Goal: Information Seeking & Learning: Check status

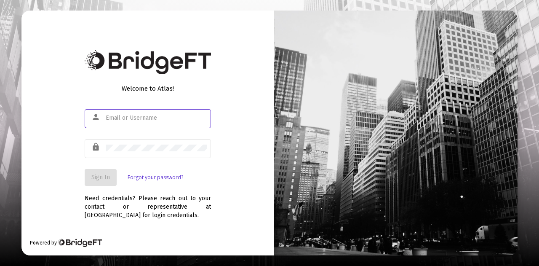
type input "[PERSON_NAME][EMAIL_ADDRESS][DOMAIN_NAME]"
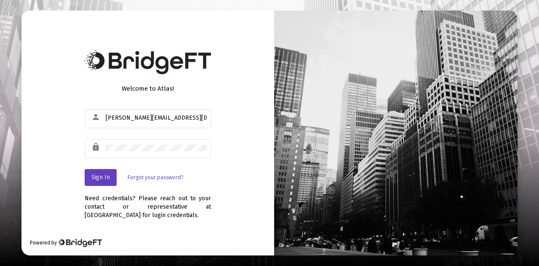
click at [107, 178] on span "Sign In" at bounding box center [100, 176] width 19 height 7
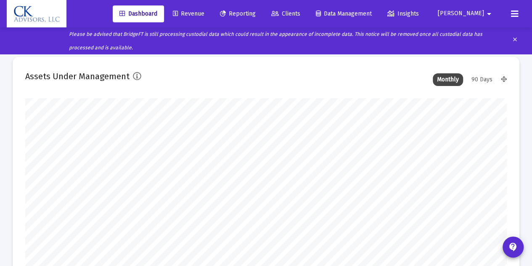
type input "2025-09-17"
click at [256, 12] on span "Reporting" at bounding box center [238, 13] width 36 height 7
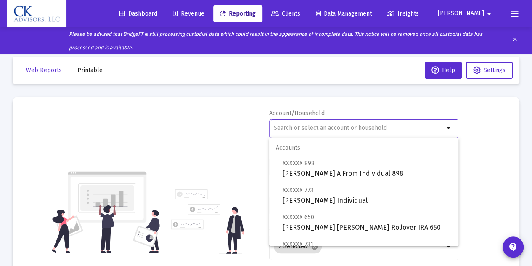
click at [292, 128] on input "text" at bounding box center [359, 128] width 170 height 7
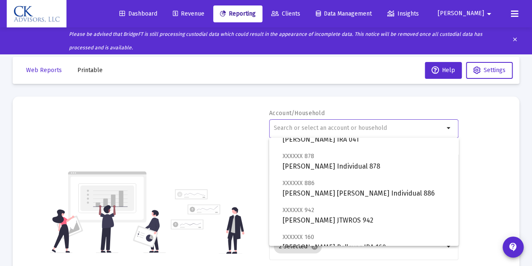
scroll to position [412, 0]
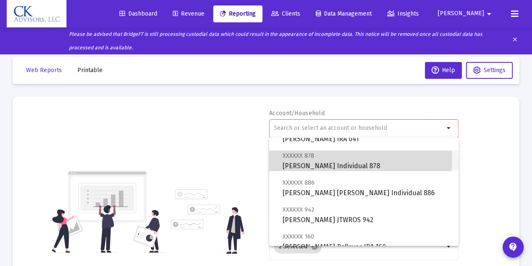
click at [305, 160] on span "XXXXXX 878 Daniel K Cantor Individual 878" at bounding box center [367, 160] width 169 height 21
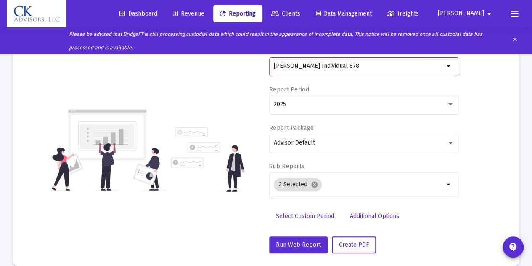
scroll to position [64, 0]
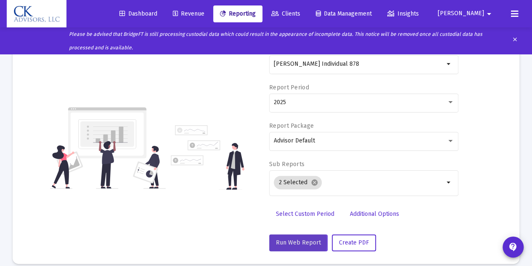
click at [296, 242] on span "Run Web Report" at bounding box center [298, 242] width 45 height 7
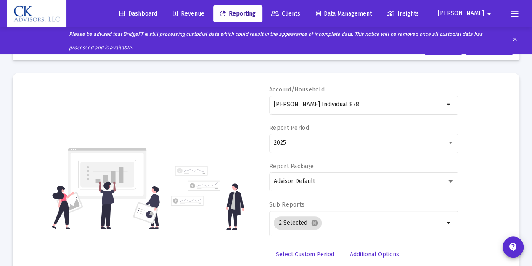
scroll to position [23, 0]
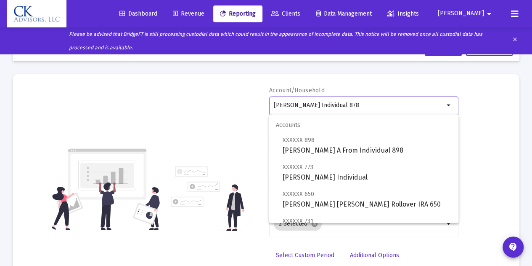
click at [371, 105] on input "Daniel K Cantor Individual 878" at bounding box center [359, 105] width 170 height 7
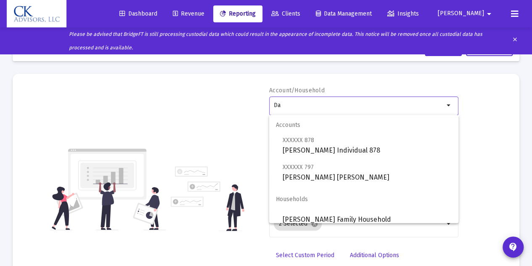
type input "D"
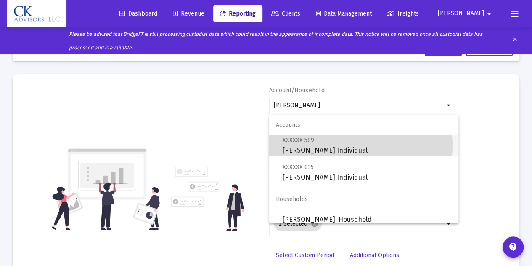
click at [348, 145] on span "XXXXXX 589 Pamela Cantor Individual" at bounding box center [367, 145] width 169 height 21
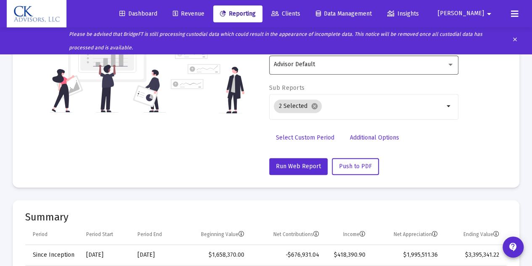
scroll to position [141, 0]
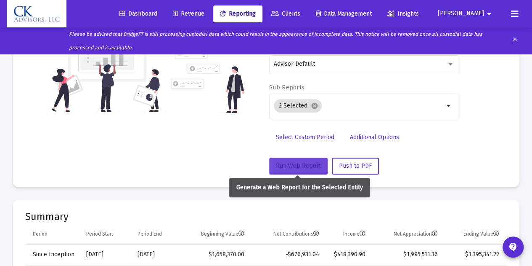
click at [299, 160] on button "Run Web Report" at bounding box center [298, 165] width 59 height 17
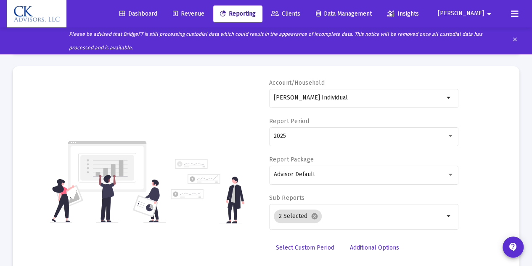
scroll to position [0, 0]
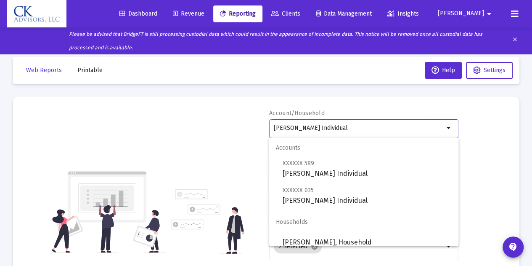
click at [349, 126] on input "Pamela Cantor Individual" at bounding box center [359, 128] width 170 height 7
type input "P"
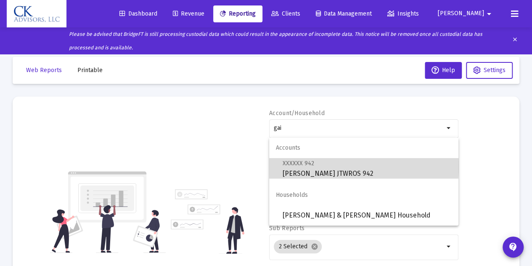
click at [338, 167] on span "XXXXXX 942 Gail Hoffman JTWROS 942" at bounding box center [367, 168] width 169 height 21
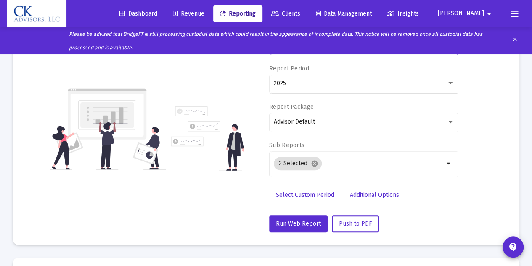
scroll to position [93, 0]
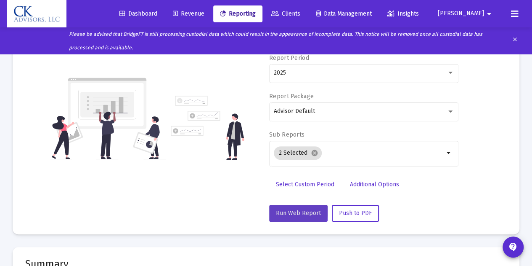
click at [289, 207] on button "Run Web Report" at bounding box center [298, 213] width 59 height 17
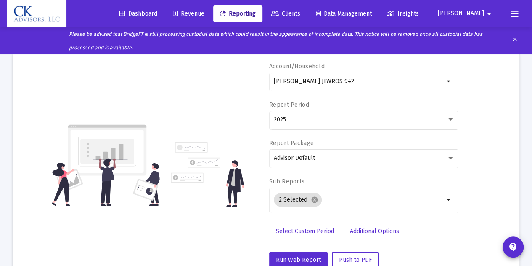
scroll to position [46, 0]
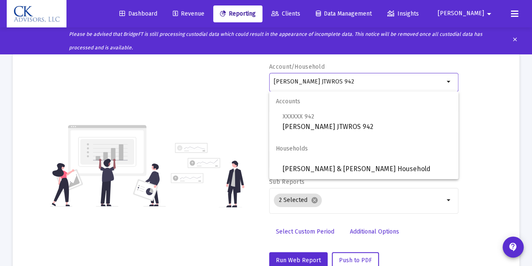
click at [357, 82] on input "Gail Hoffman JTWROS 942" at bounding box center [359, 81] width 170 height 7
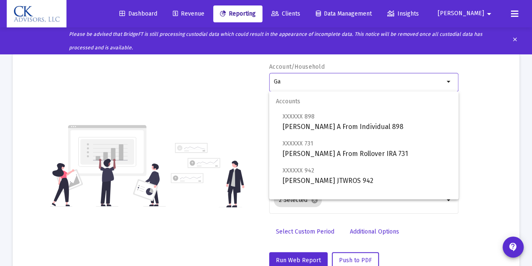
type input "G"
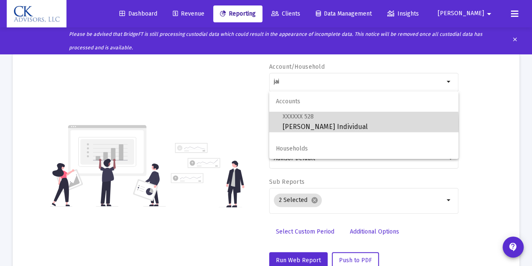
click at [345, 124] on span "XXXXXX 528 Jaime Cantor Individual" at bounding box center [367, 121] width 169 height 21
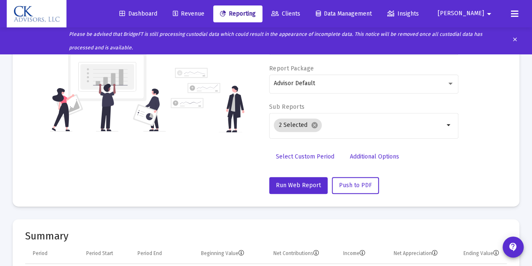
scroll to position [122, 0]
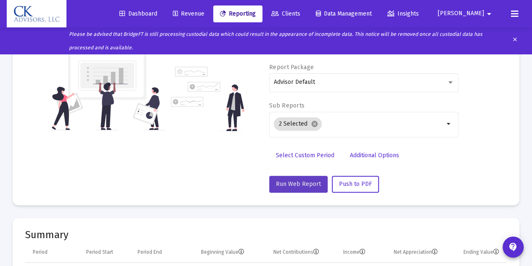
click at [300, 180] on span "Run Web Report" at bounding box center [298, 183] width 45 height 7
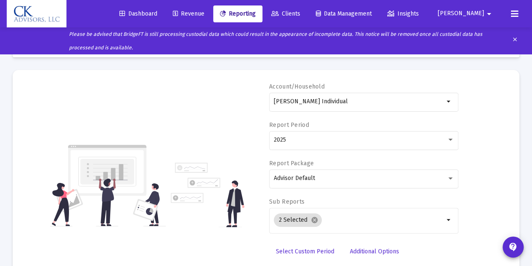
scroll to position [0, 0]
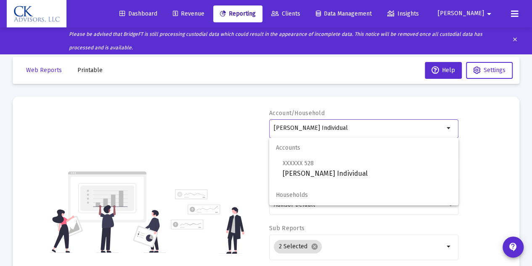
click at [347, 126] on input "Jaime Cantor Individual" at bounding box center [359, 128] width 170 height 7
type input "J"
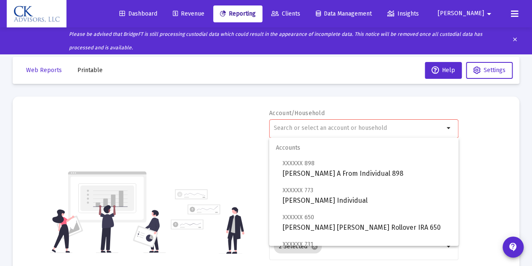
click at [347, 126] on input "text" at bounding box center [359, 128] width 170 height 7
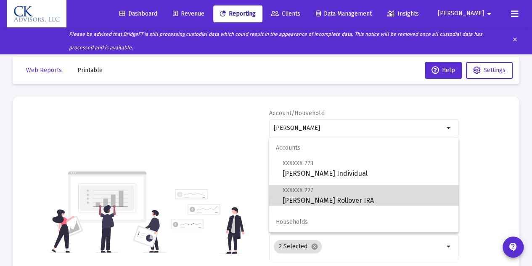
click at [324, 196] on span "XXXXXX 227 Ronni D Cantor Rollover IRA" at bounding box center [367, 195] width 169 height 21
type input "Ronni D Cantor Rollover IRA"
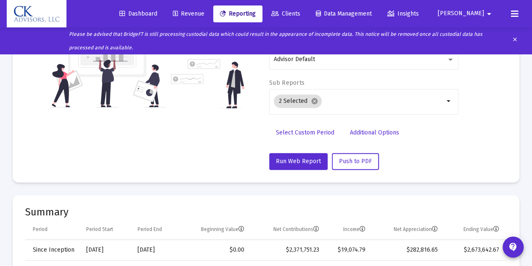
scroll to position [146, 0]
click at [297, 159] on span "Run Web Report" at bounding box center [298, 160] width 45 height 7
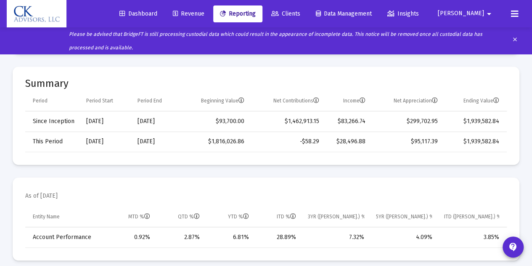
scroll to position [279, 0]
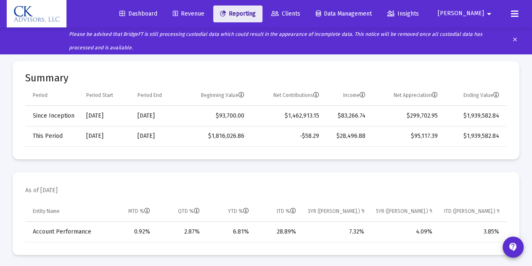
click at [256, 14] on span "Reporting" at bounding box center [238, 13] width 36 height 7
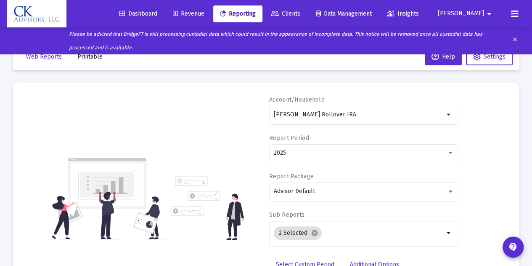
scroll to position [0, 0]
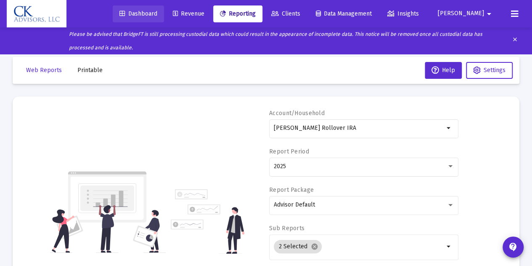
click at [157, 12] on span "Dashboard" at bounding box center [139, 13] width 38 height 7
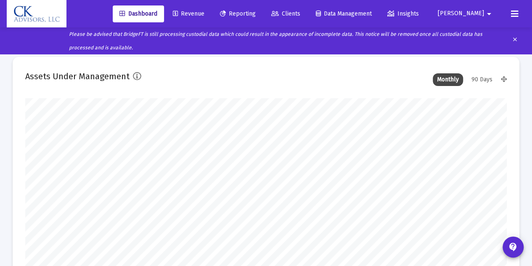
click at [473, 13] on span "Daniel" at bounding box center [461, 13] width 46 height 7
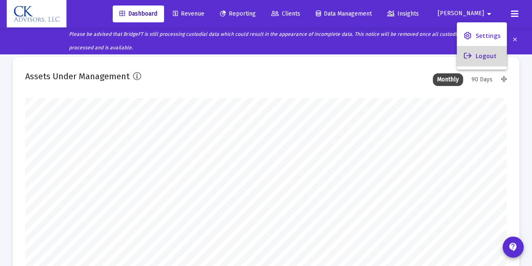
click at [482, 53] on button "Logout" at bounding box center [482, 56] width 50 height 20
